Goal: Information Seeking & Learning: Learn about a topic

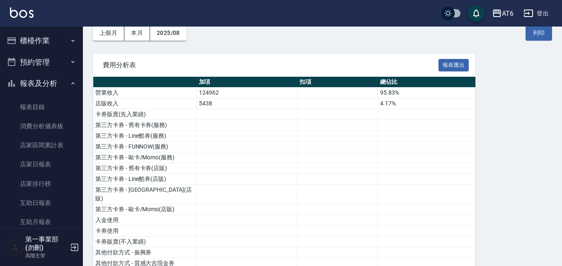
scroll to position [622, 0]
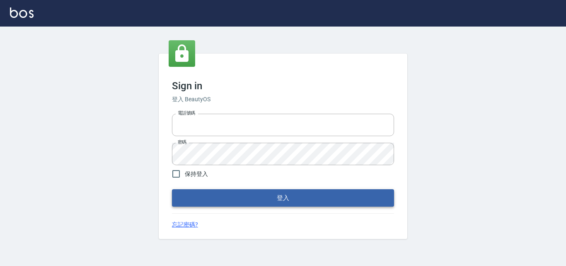
type input "0422211177"
click at [326, 198] on button "登入" at bounding box center [283, 197] width 222 height 17
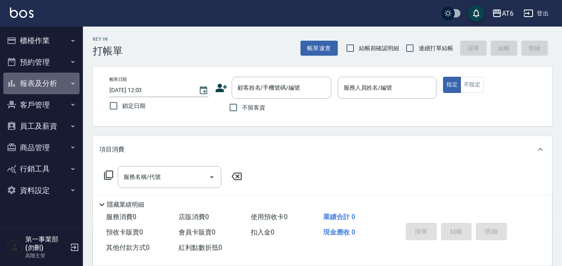
click at [46, 82] on button "報表及分析" at bounding box center [41, 84] width 76 height 22
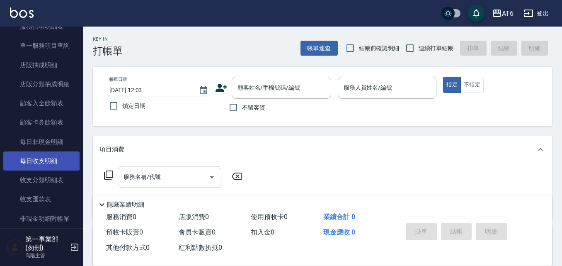
scroll to position [580, 0]
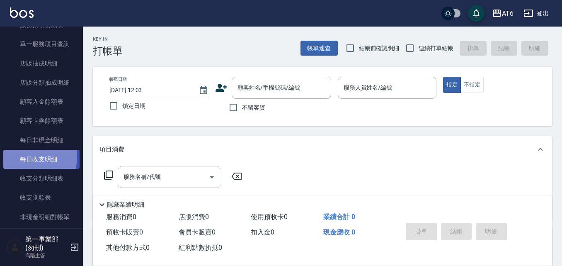
click at [19, 156] on link "每日收支明細" at bounding box center [41, 159] width 76 height 19
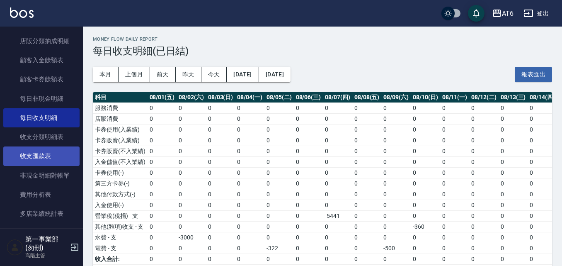
scroll to position [663, 0]
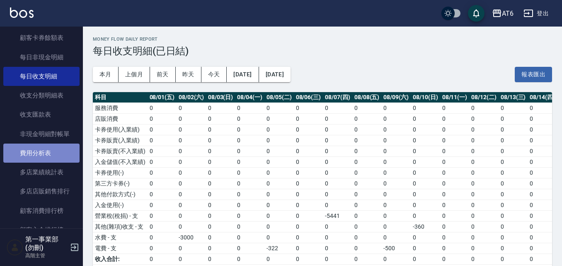
click at [53, 148] on link "費用分析表" at bounding box center [41, 152] width 76 height 19
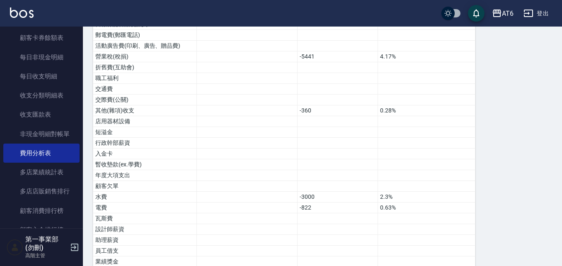
scroll to position [456, 0]
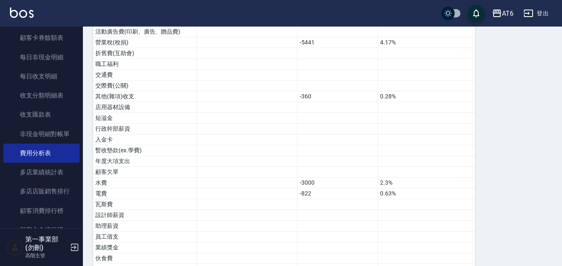
click at [473, 13] on icon "save" at bounding box center [476, 13] width 10 height 10
click at [448, 16] on input "checkbox" at bounding box center [448, 13] width 40 height 13
checkbox input "true"
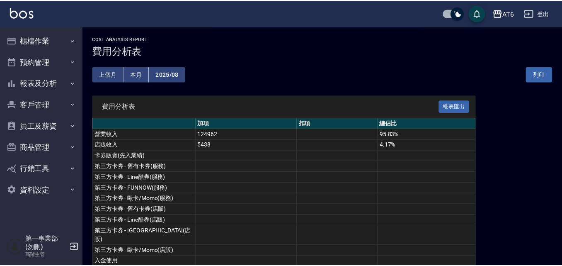
scroll to position [456, 0]
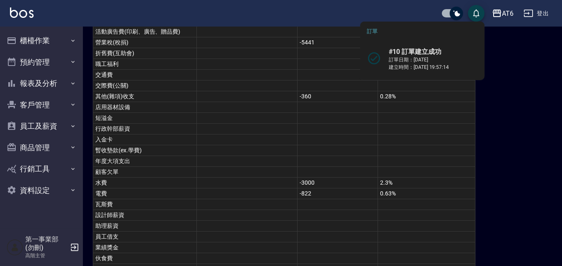
click at [460, 13] on input "checkbox" at bounding box center [456, 13] width 40 height 13
checkbox input "false"
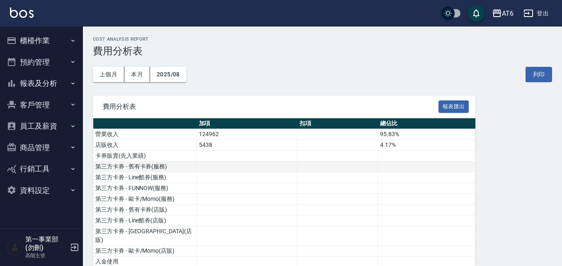
click at [361, 168] on td at bounding box center [338, 166] width 80 height 11
click at [124, 78] on button "上個月" at bounding box center [108, 74] width 31 height 15
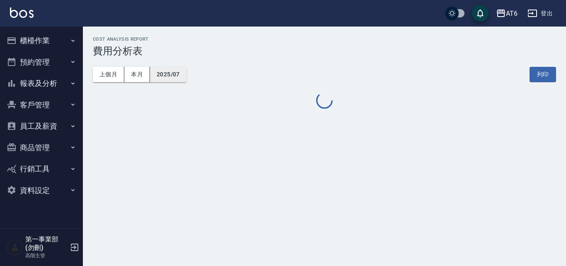
click at [156, 76] on button "2025/07" at bounding box center [168, 74] width 36 height 15
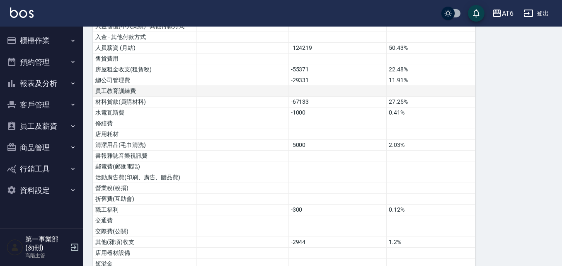
scroll to position [332, 0]
